Goal: Task Accomplishment & Management: Manage account settings

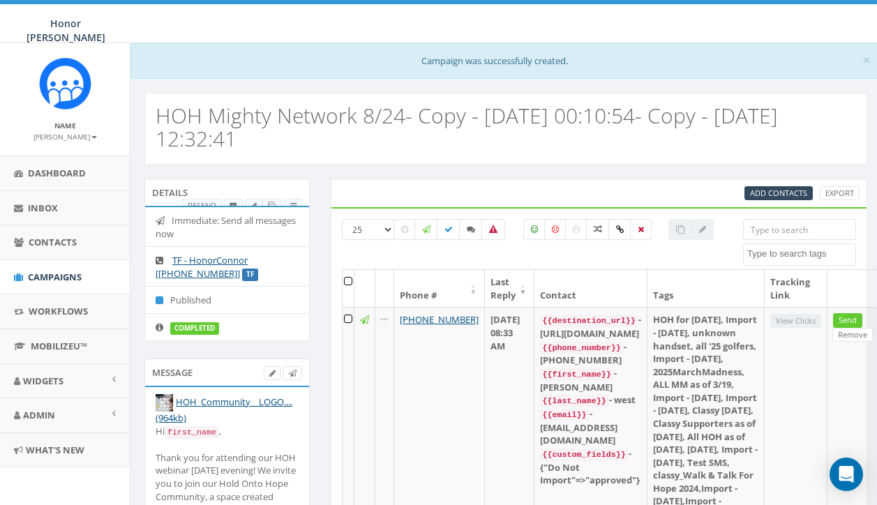
select select
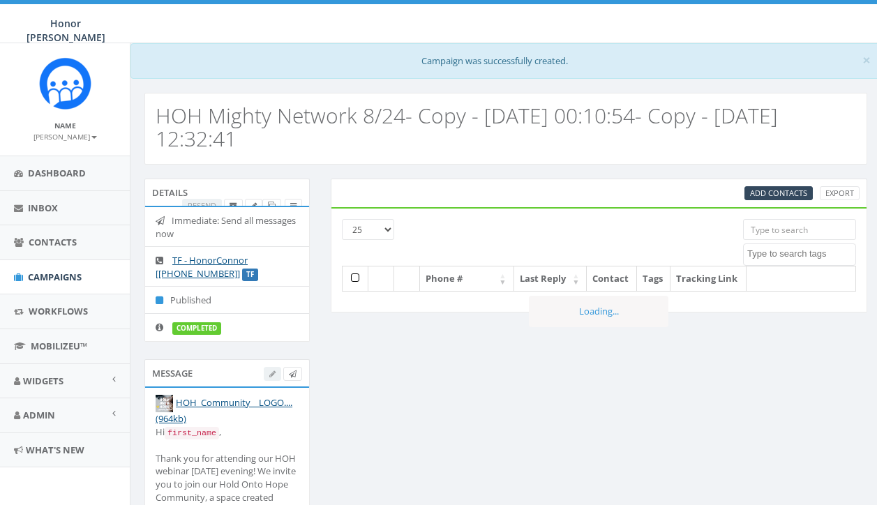
select select
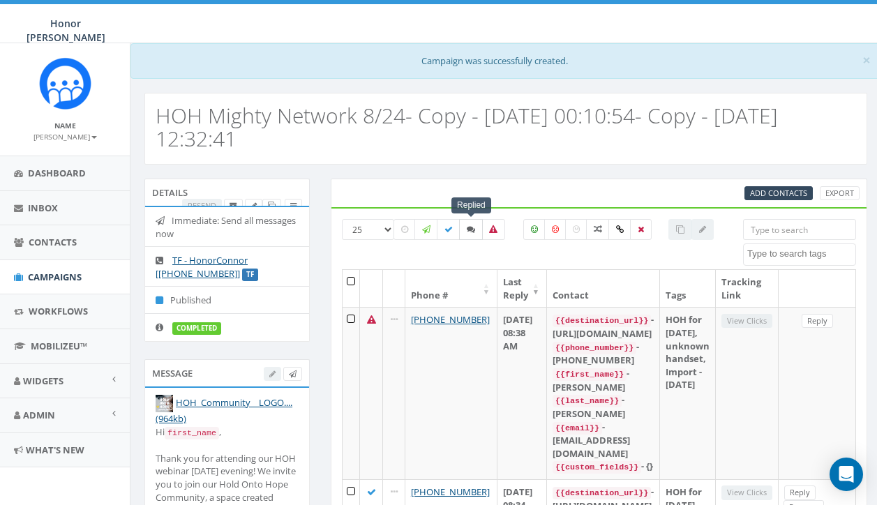
click at [468, 237] on label at bounding box center [471, 229] width 24 height 21
checkbox input "true"
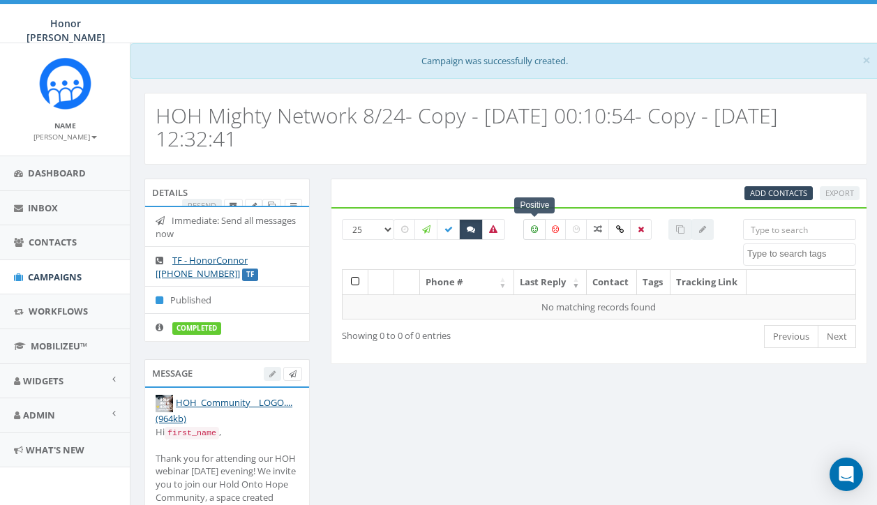
click at [535, 228] on icon at bounding box center [534, 229] width 7 height 8
checkbox input "true"
click at [468, 230] on icon at bounding box center [471, 229] width 8 height 8
checkbox input "false"
click at [505, 1] on div at bounding box center [438, 2] width 877 height 4
